Goal: Find specific page/section: Find specific page/section

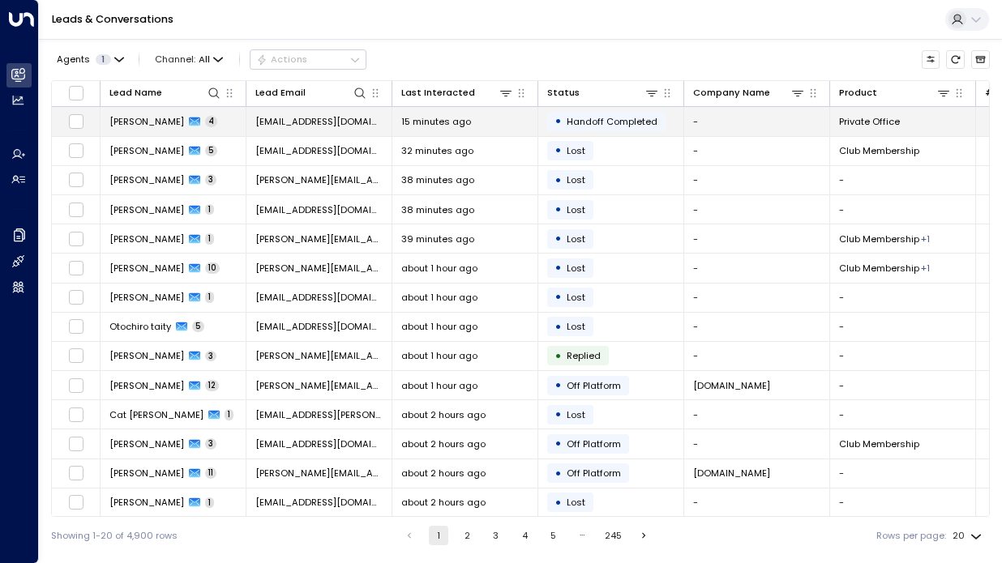
click at [585, 122] on span "Handoff Completed" at bounding box center [612, 121] width 91 height 13
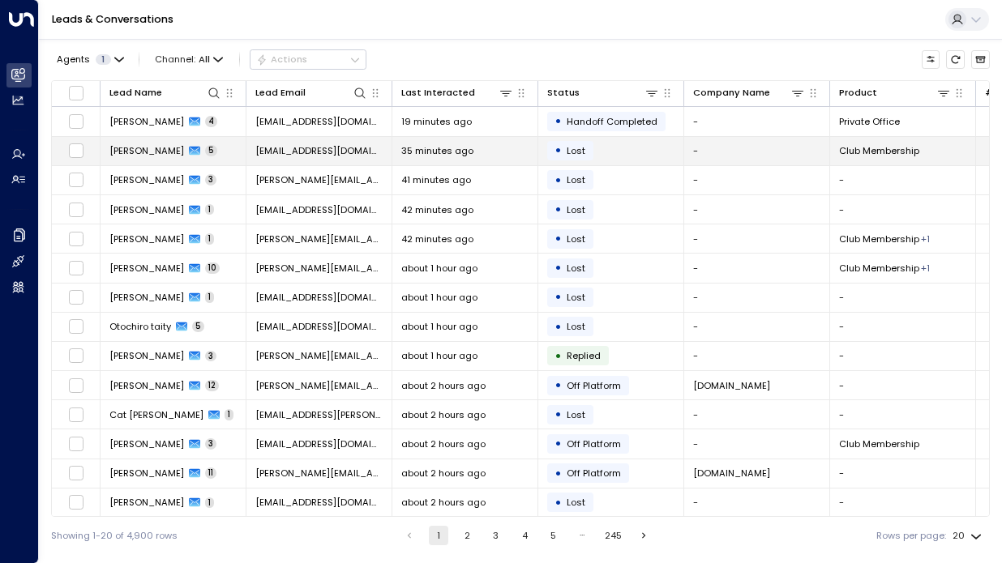
click at [289, 155] on span "[EMAIL_ADDRESS][DOMAIN_NAME]" at bounding box center [318, 150] width 127 height 13
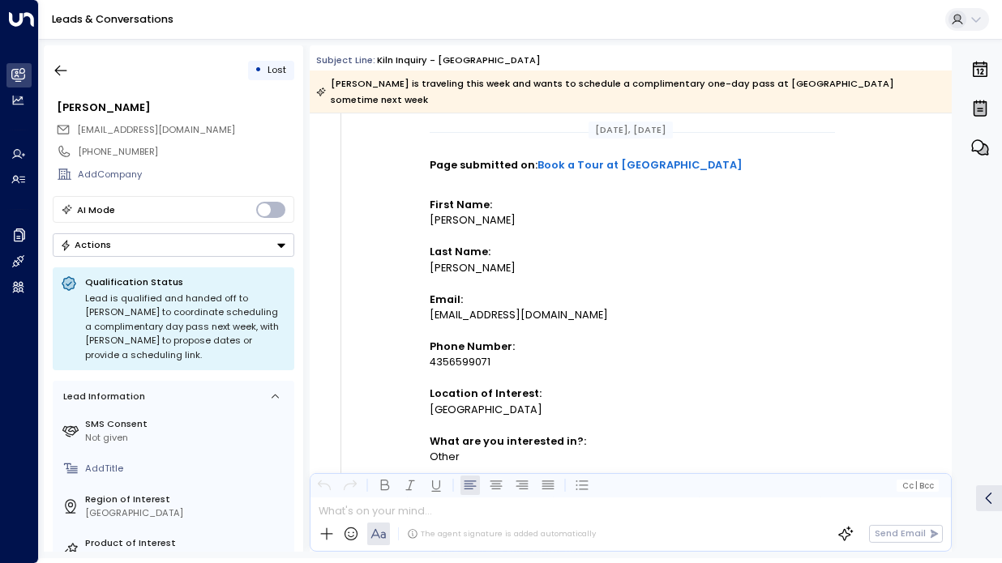
scroll to position [172, 0]
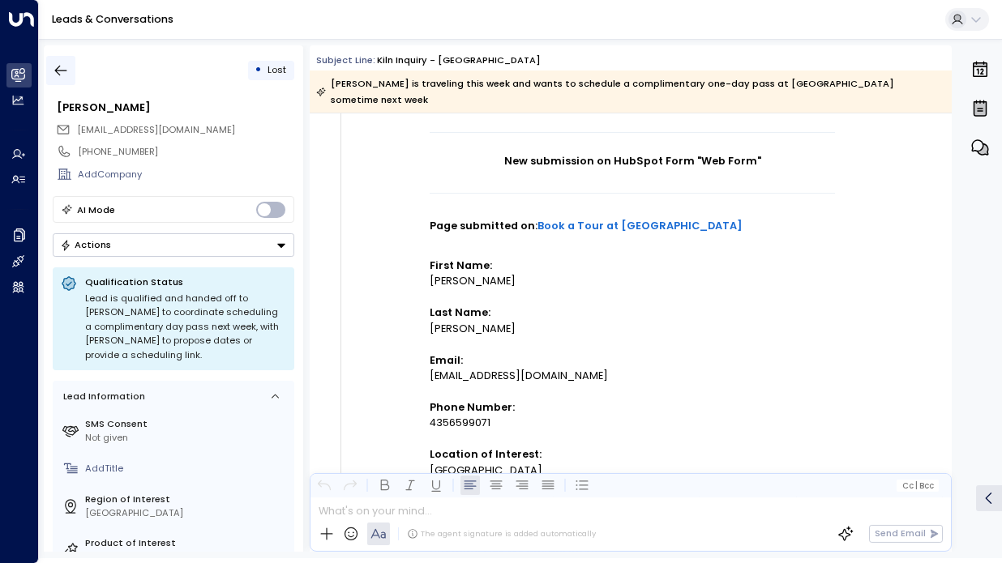
click at [58, 64] on icon "button" at bounding box center [61, 70] width 16 height 16
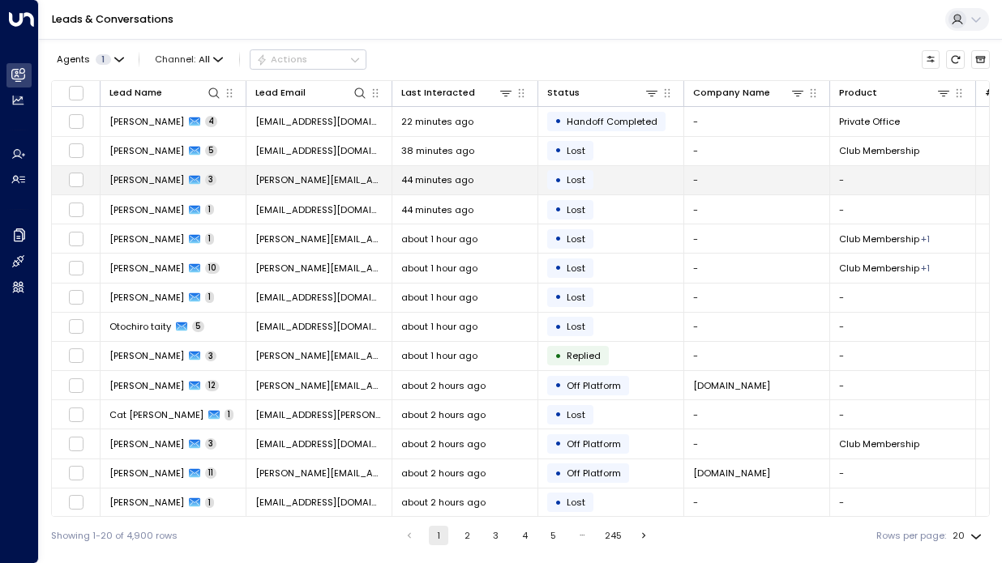
click at [282, 180] on span "[PERSON_NAME][EMAIL_ADDRESS][DOMAIN_NAME]" at bounding box center [318, 179] width 127 height 13
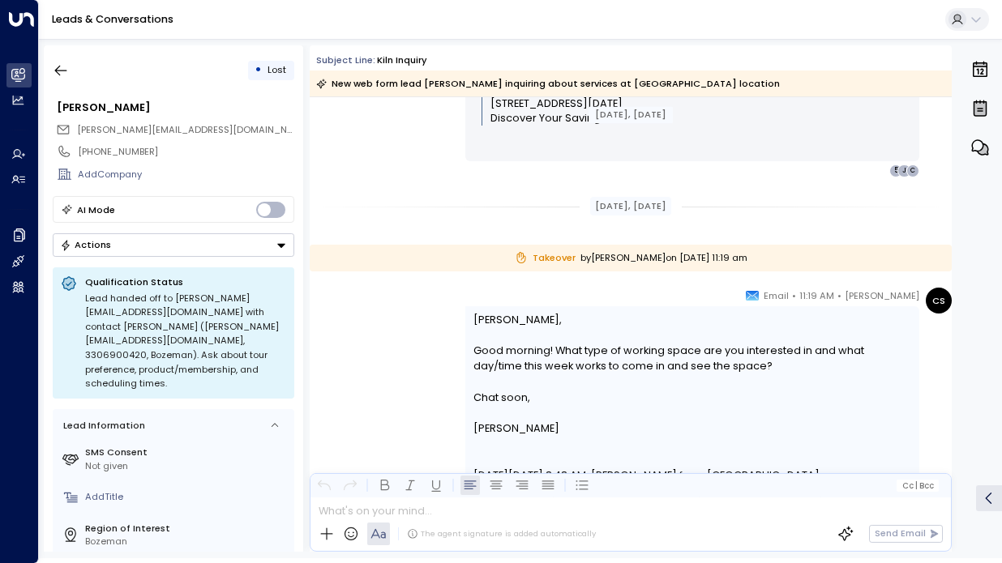
scroll to position [1104, 0]
click at [68, 67] on icon "button" at bounding box center [61, 70] width 16 height 16
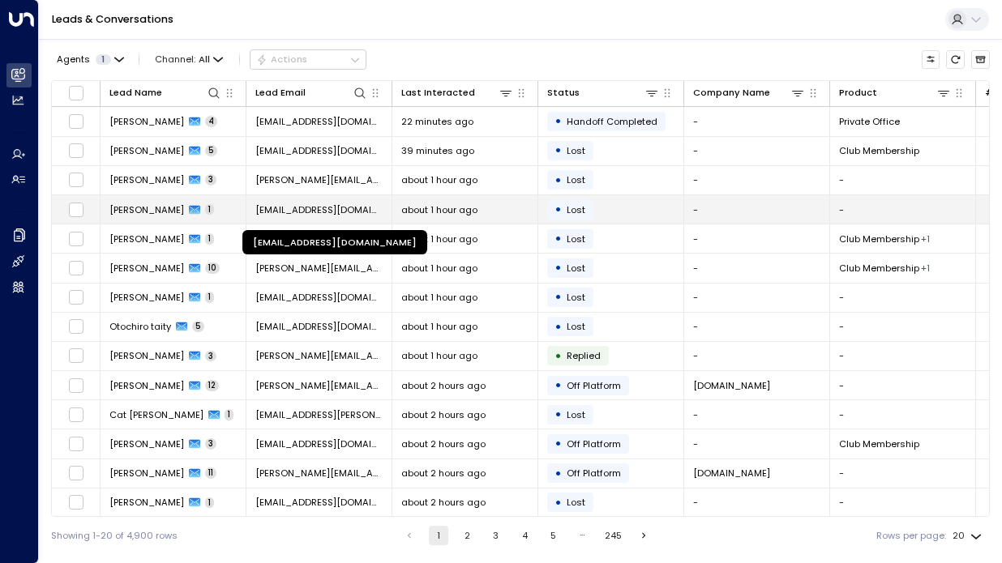
click at [291, 211] on span "[EMAIL_ADDRESS][DOMAIN_NAME]" at bounding box center [318, 209] width 127 height 13
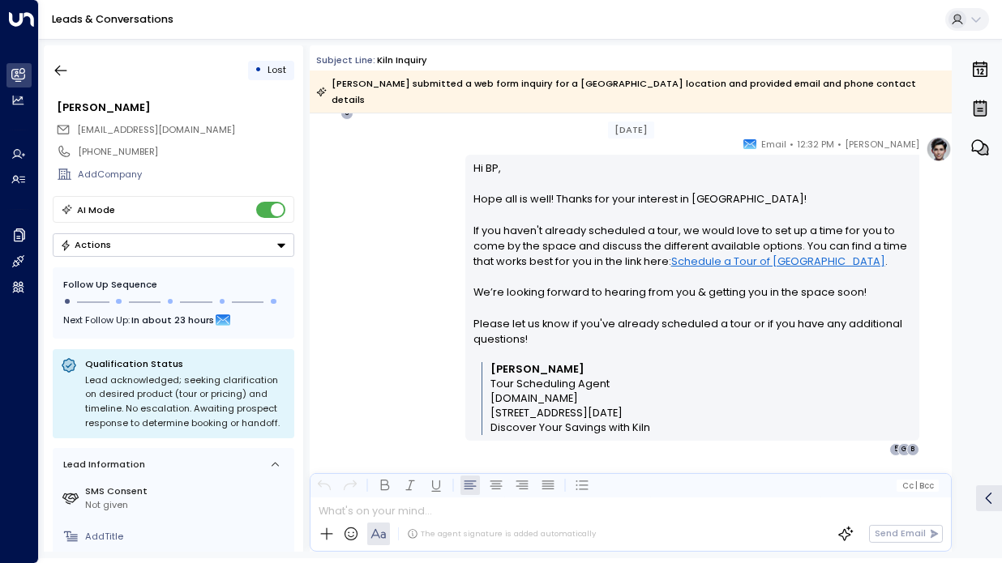
scroll to position [826, 0]
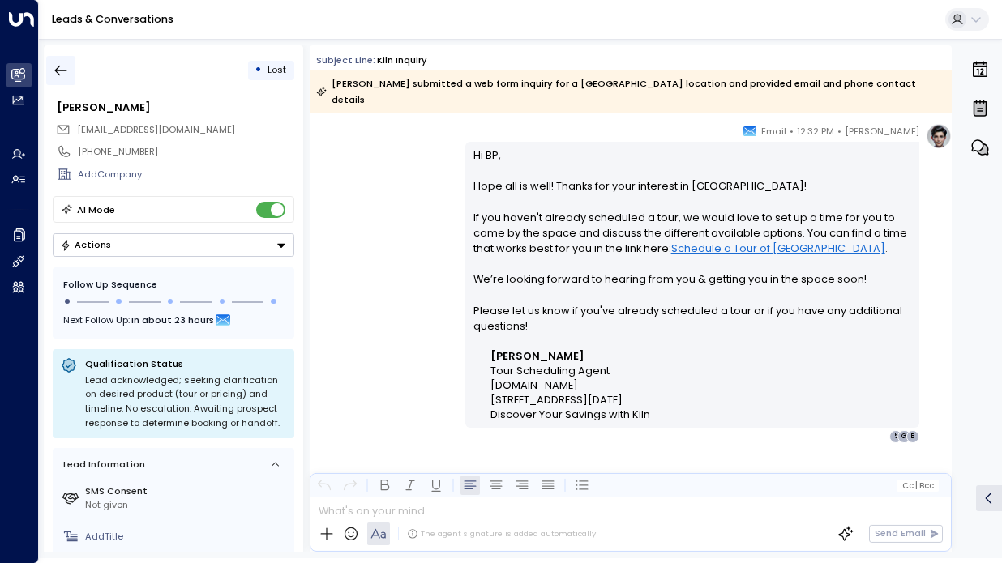
click at [58, 68] on icon "button" at bounding box center [61, 70] width 16 height 16
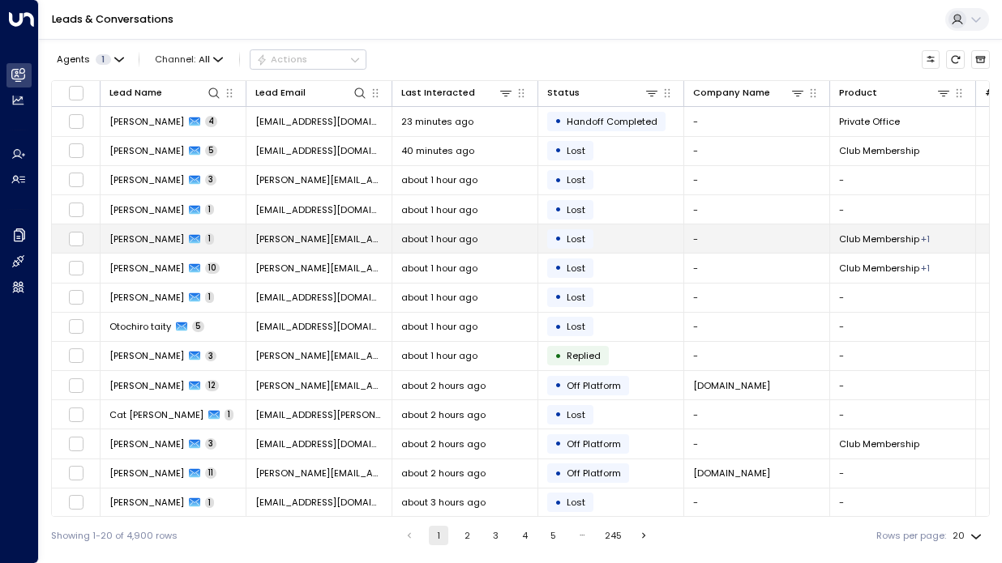
click at [156, 240] on span "[PERSON_NAME]" at bounding box center [146, 239] width 75 height 13
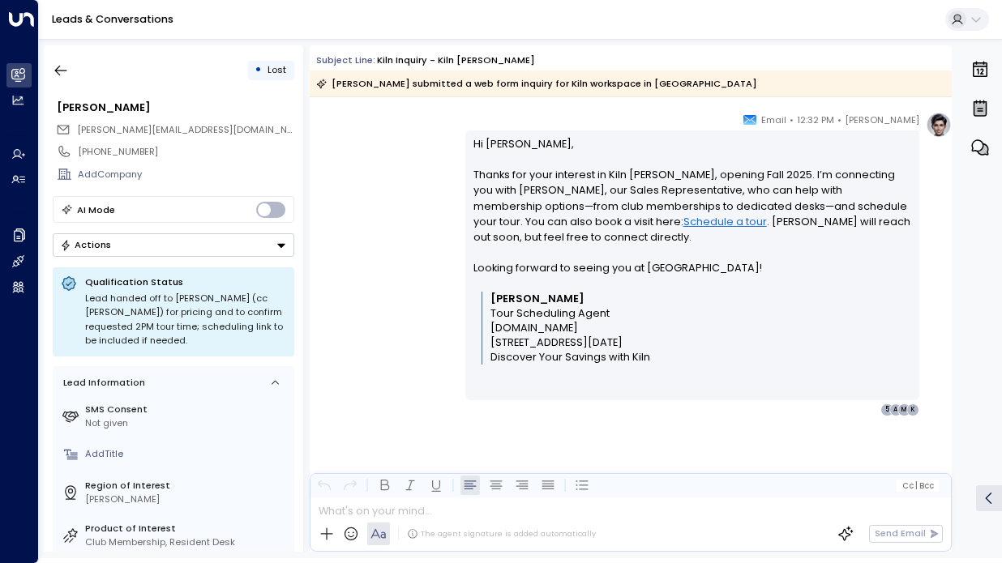
scroll to position [864, 0]
click at [54, 74] on icon "button" at bounding box center [61, 70] width 16 height 16
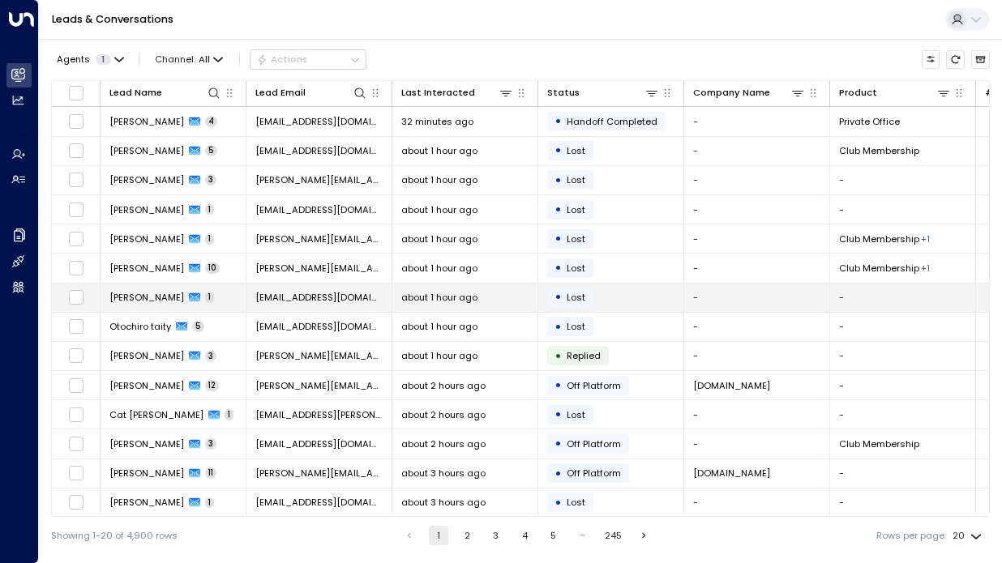
click at [311, 296] on span "[EMAIL_ADDRESS][DOMAIN_NAME]" at bounding box center [318, 297] width 127 height 13
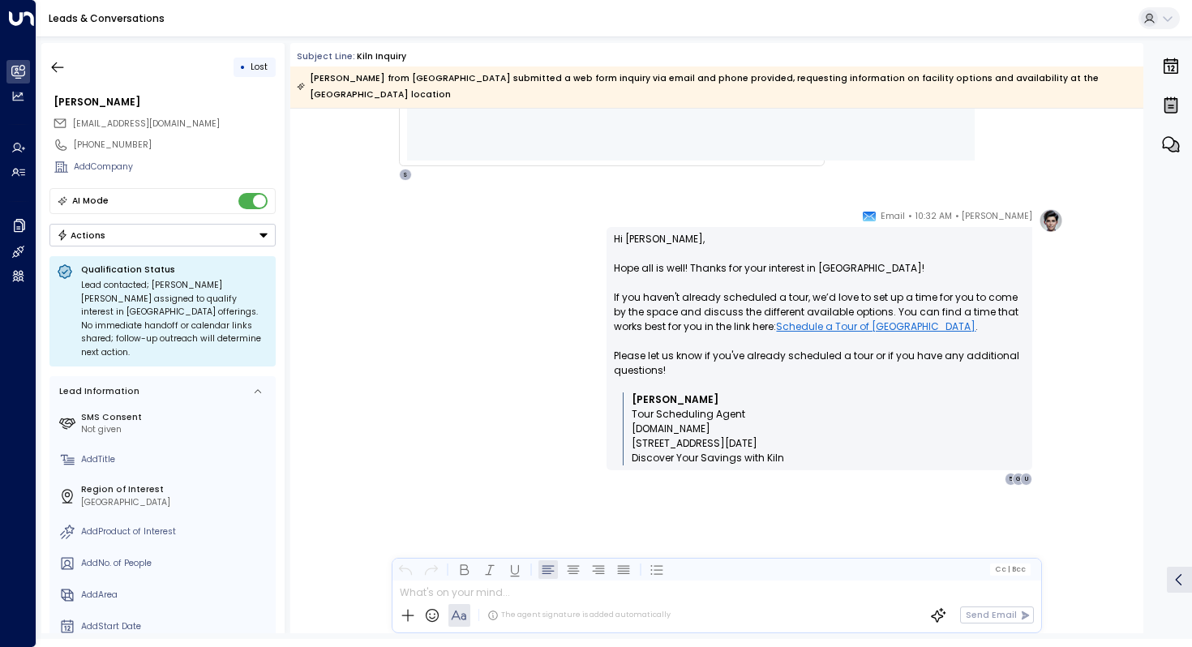
scroll to position [678, 0]
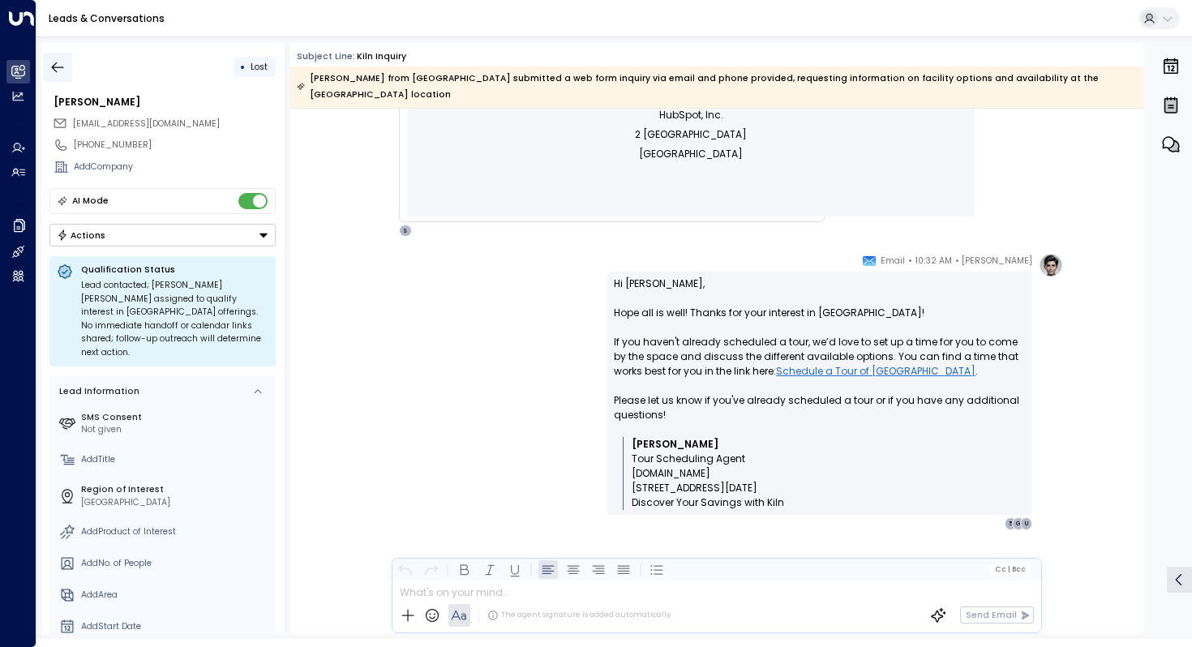
click at [58, 66] on icon "button" at bounding box center [57, 67] width 16 height 16
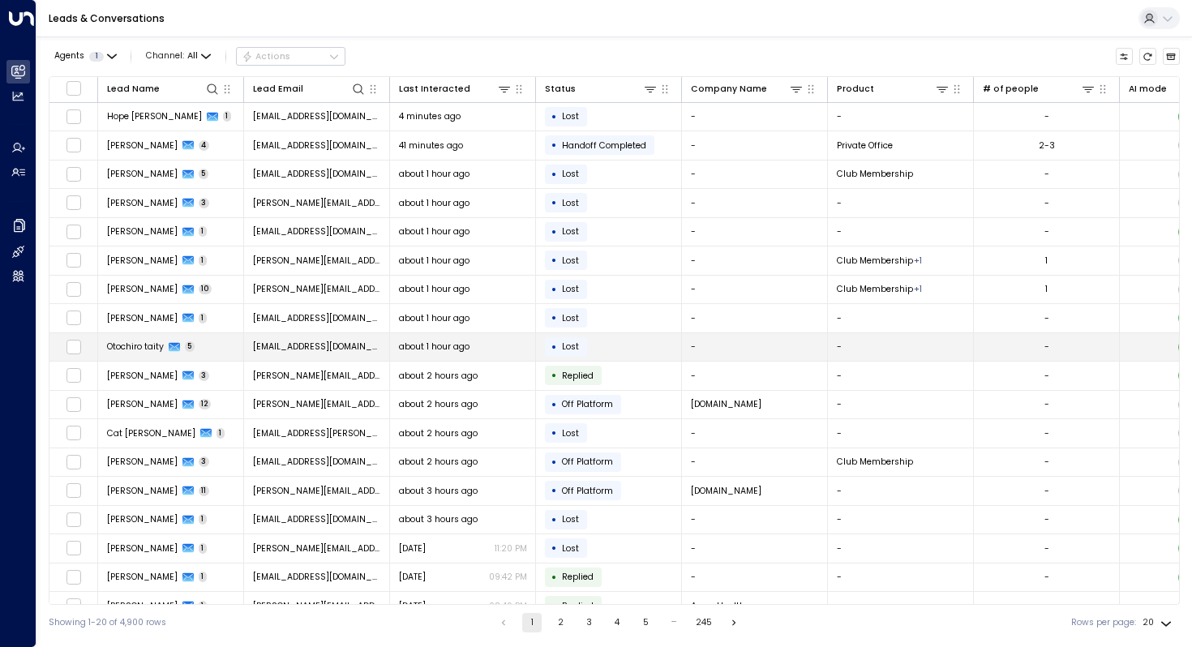
click at [135, 348] on span "Otochiro taity" at bounding box center [135, 347] width 57 height 12
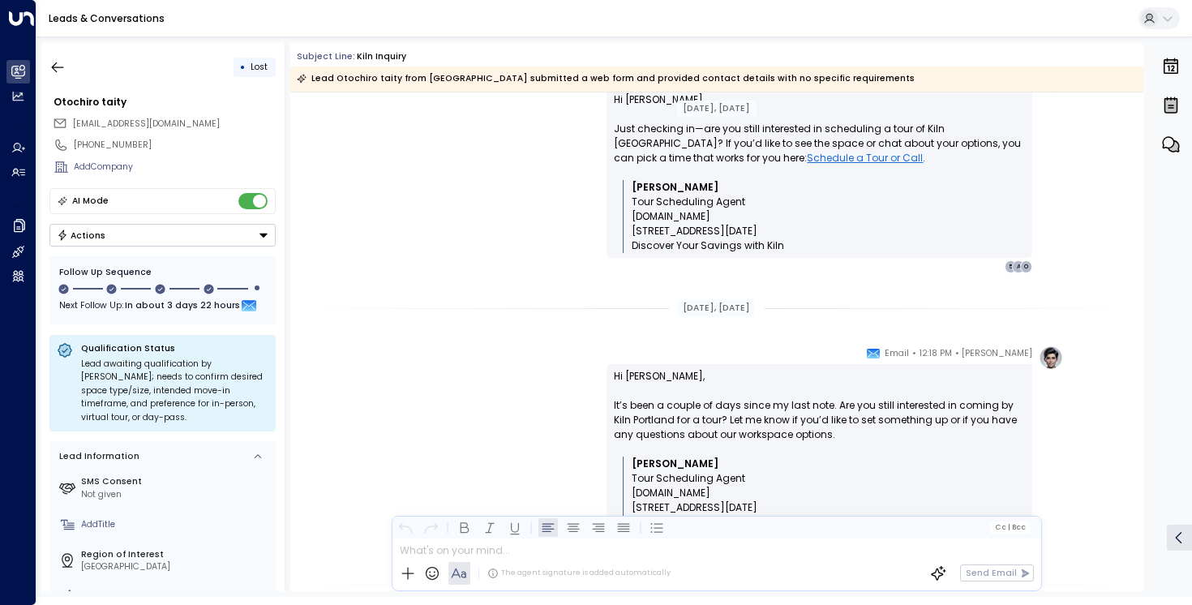
scroll to position [1261, 0]
